Goal: Ask a question

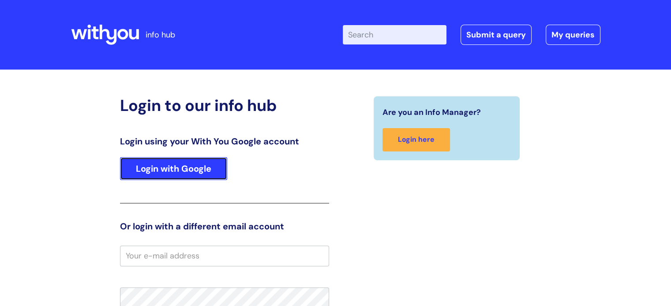
click at [167, 165] on link "Login with Google" at bounding box center [173, 168] width 107 height 23
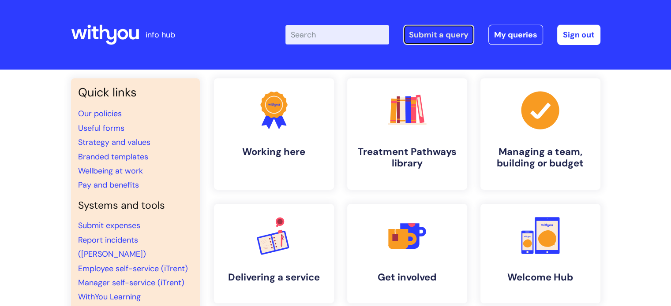
click at [455, 35] on link "Submit a query" at bounding box center [438, 35] width 71 height 20
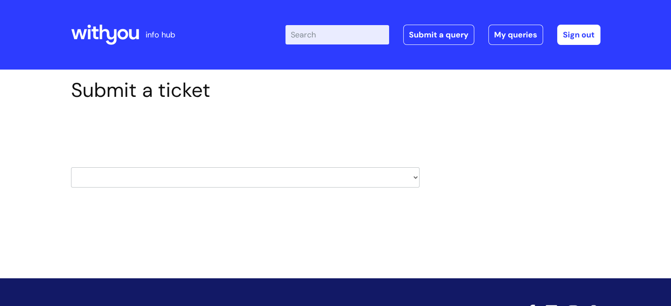
click at [413, 178] on select "HR / People IT and Support Clinical Drug Alerts Finance Accounts Data Support T…" at bounding box center [245, 178] width 348 height 20
click at [498, 63] on header "info hub Enter your search term here... Search Submit a query My queries Welcom…" at bounding box center [335, 35] width 671 height 70
click at [414, 178] on select "HR / People IT and Support Clinical Drug Alerts Finance Accounts Data Support T…" at bounding box center [245, 178] width 348 height 20
